Goal: Task Accomplishment & Management: Manage account settings

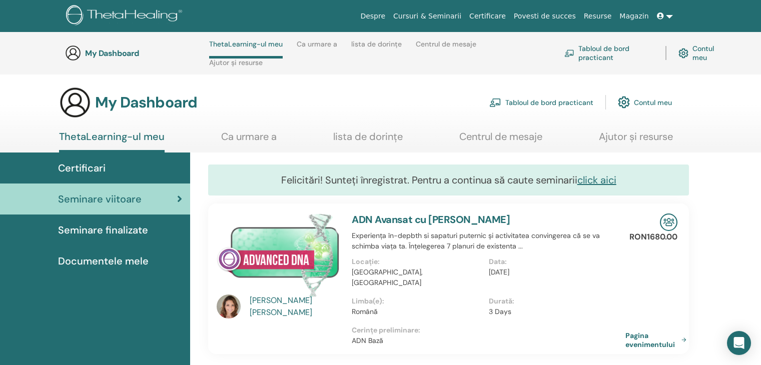
scroll to position [602, 0]
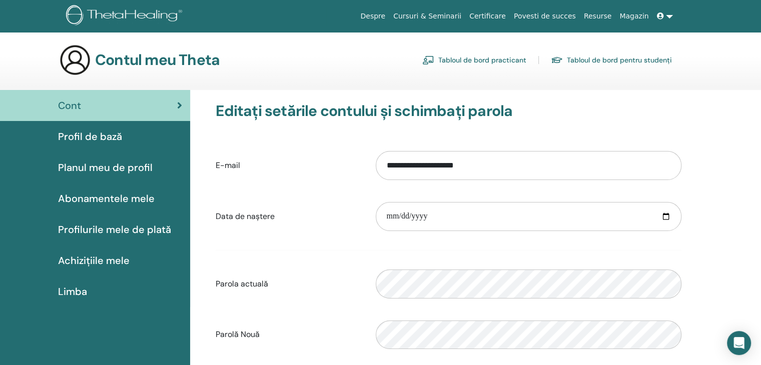
click at [120, 233] on span "Profilurile mele de plată" at bounding box center [114, 229] width 113 height 15
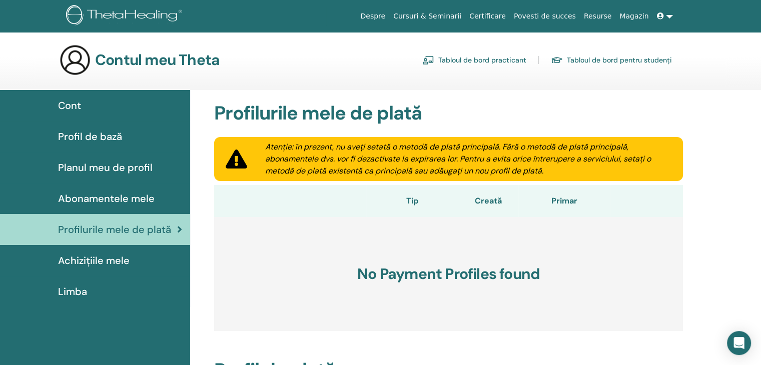
click at [114, 199] on span "Abonamentele mele" at bounding box center [106, 198] width 97 height 15
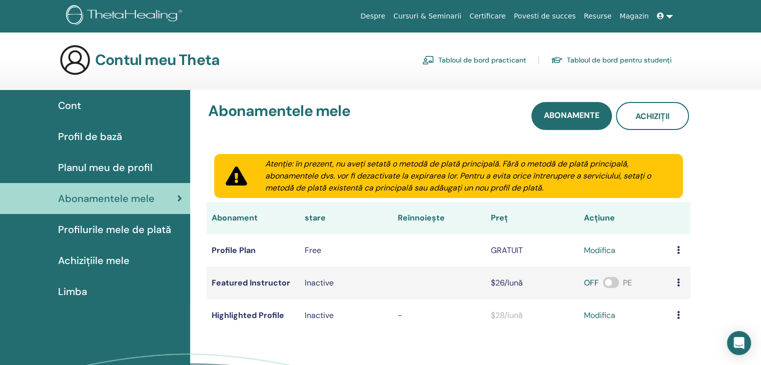
click at [106, 164] on span "Planul meu de profil" at bounding box center [105, 167] width 95 height 15
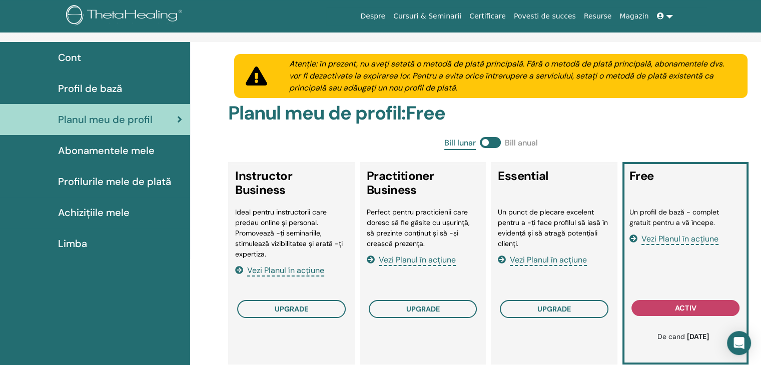
scroll to position [60, 0]
